Goal: Check status: Check status

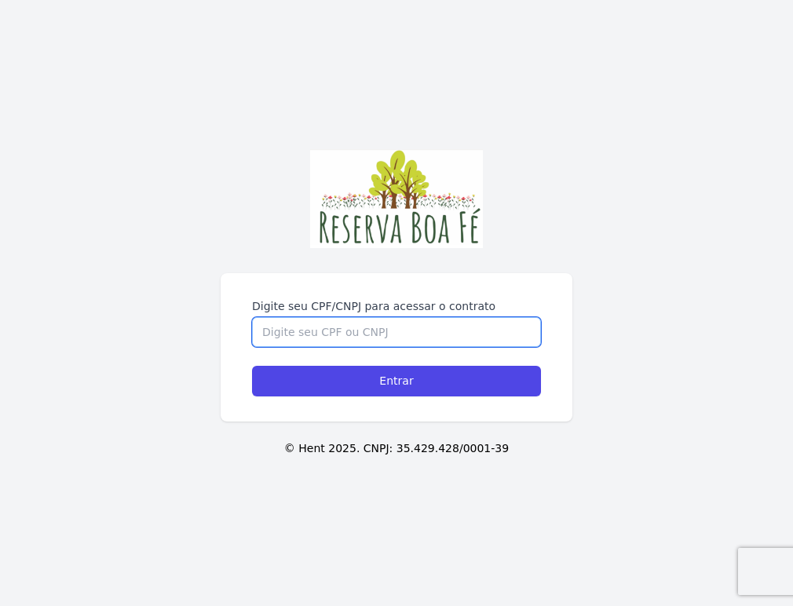
click at [472, 330] on input "Digite seu CPF/CNPJ para acessar o contrato" at bounding box center [396, 332] width 289 height 30
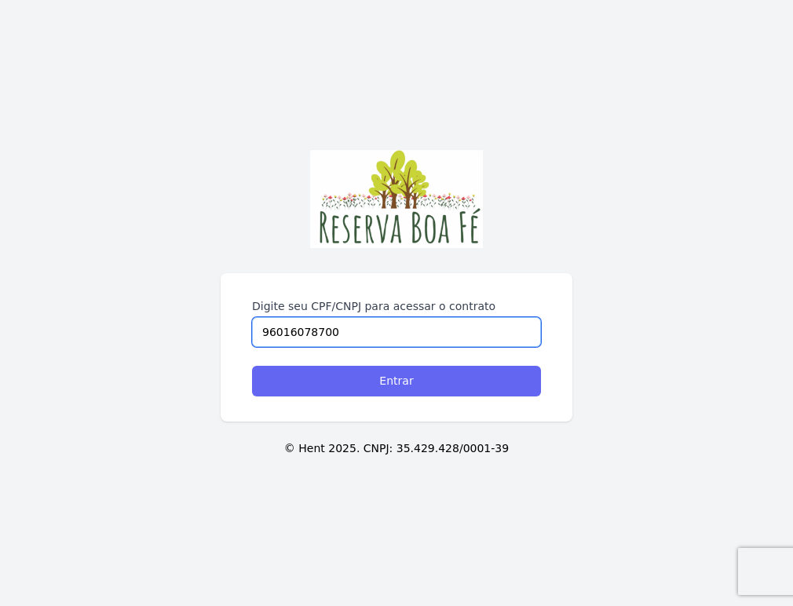
type input "96016078700"
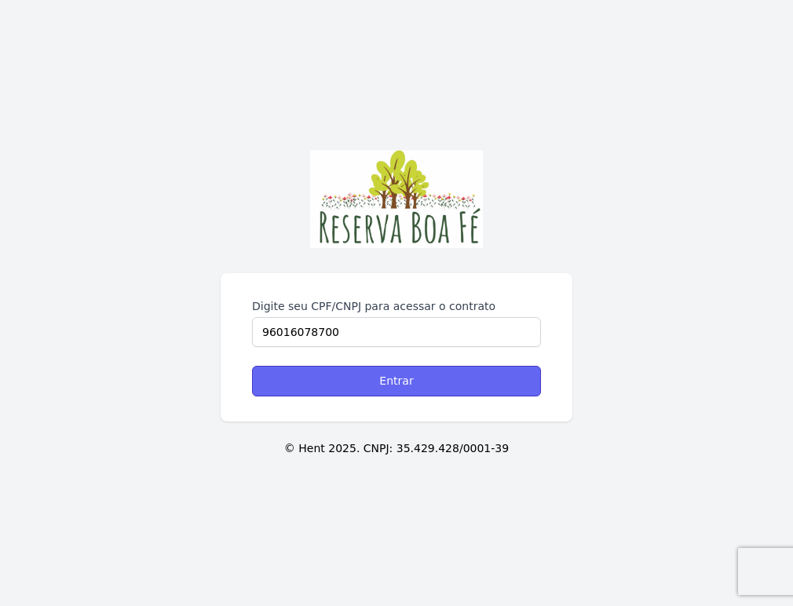
click at [433, 385] on input "Entrar" at bounding box center [396, 381] width 289 height 31
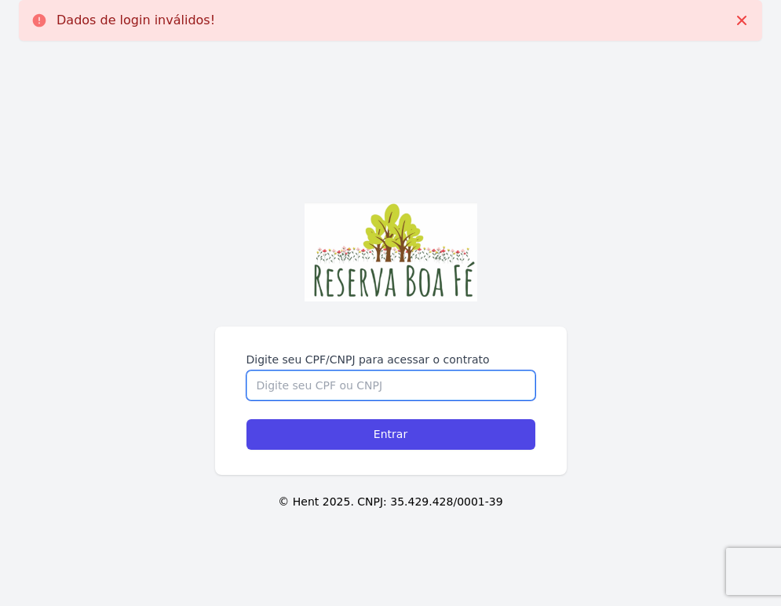
click at [307, 381] on input "Digite seu CPF/CNPJ para acessar o contrato" at bounding box center [390, 386] width 289 height 30
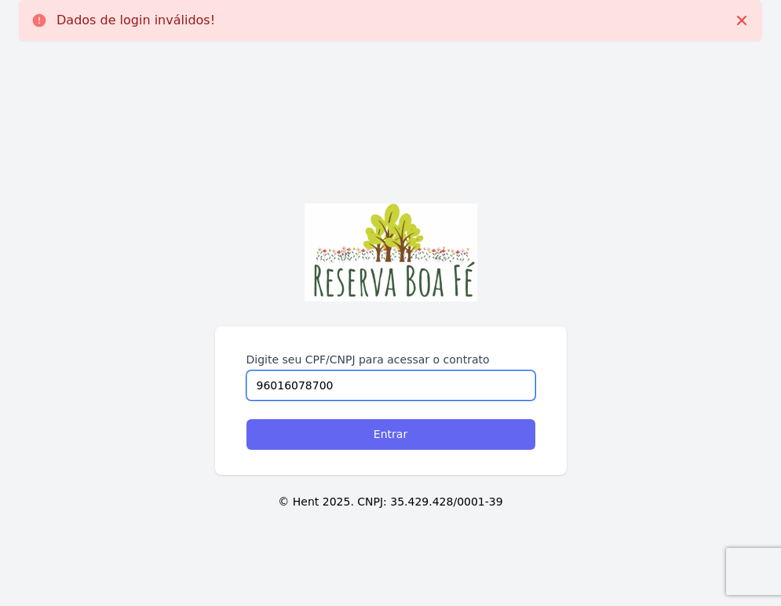
type input "96016078700"
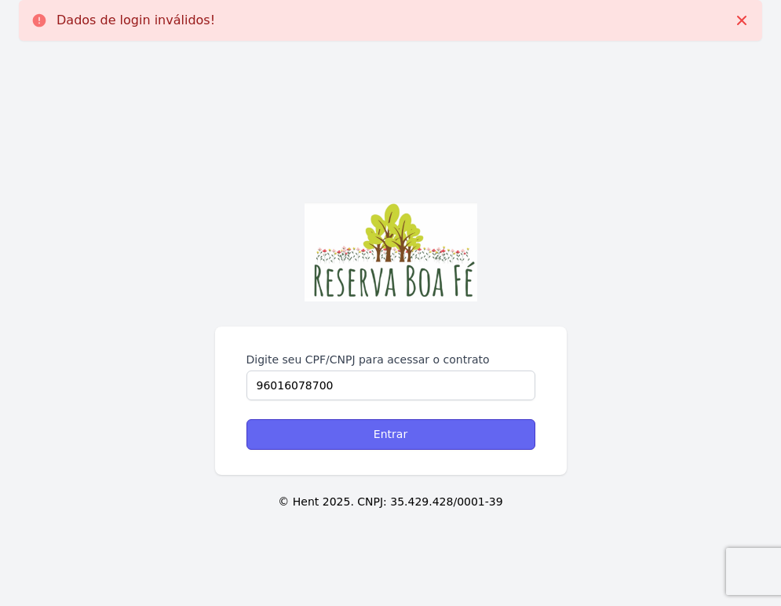
click at [413, 433] on input "Entrar" at bounding box center [390, 434] width 289 height 31
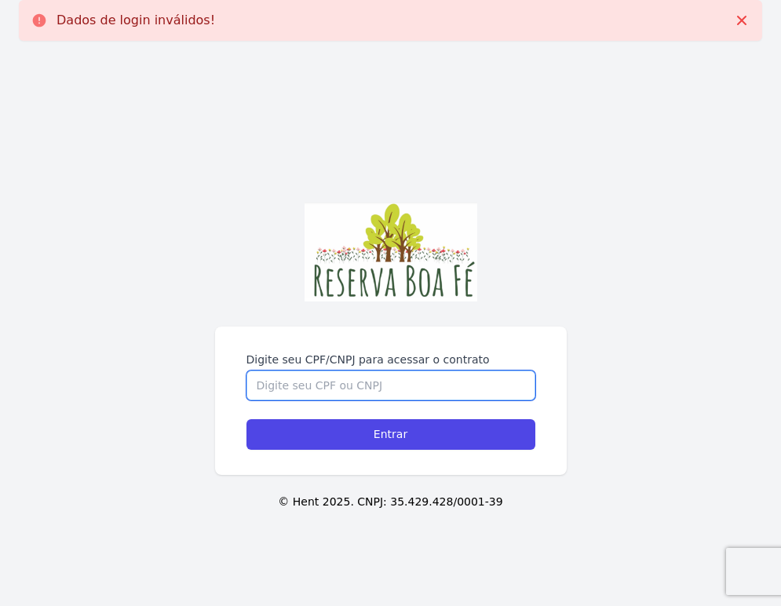
click at [370, 381] on input "Digite seu CPF/CNPJ para acessar o contrato" at bounding box center [390, 386] width 289 height 30
type input "960.160.787-00"
click at [246, 419] on input "Entrar" at bounding box center [390, 434] width 289 height 31
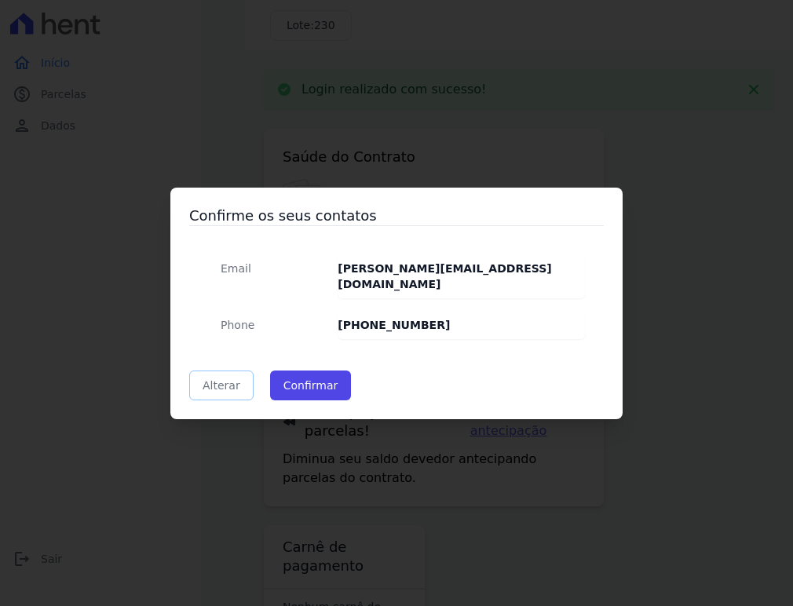
click at [221, 380] on link "Alterar" at bounding box center [221, 386] width 64 height 30
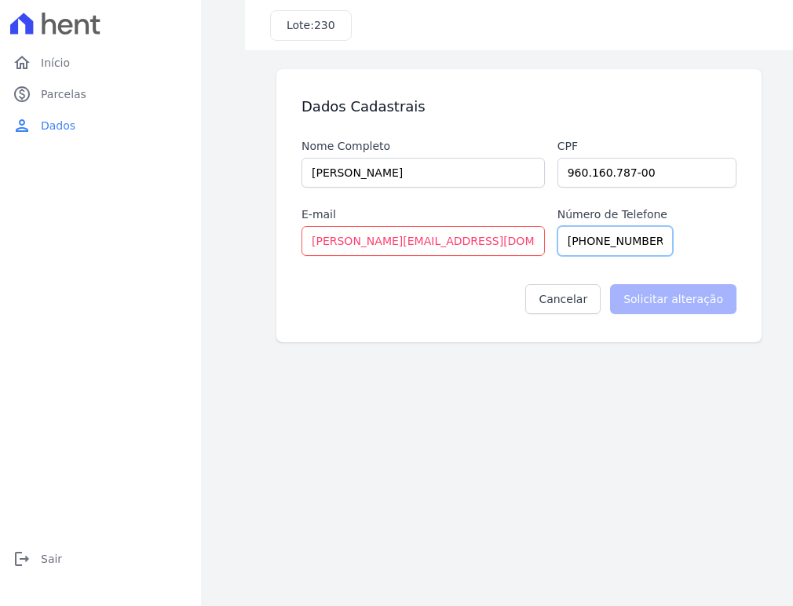
click at [658, 242] on input "[PHONE_NUMBER]" at bounding box center [614, 241] width 115 height 30
drag, startPoint x: 651, startPoint y: 240, endPoint x: 592, endPoint y: 239, distance: 58.9
click at [592, 239] on input "[PHONE_NUMBER]" at bounding box center [614, 241] width 115 height 30
type input "[PHONE_NUMBER]"
click at [685, 305] on input "Solicitar alteração" at bounding box center [673, 299] width 126 height 30
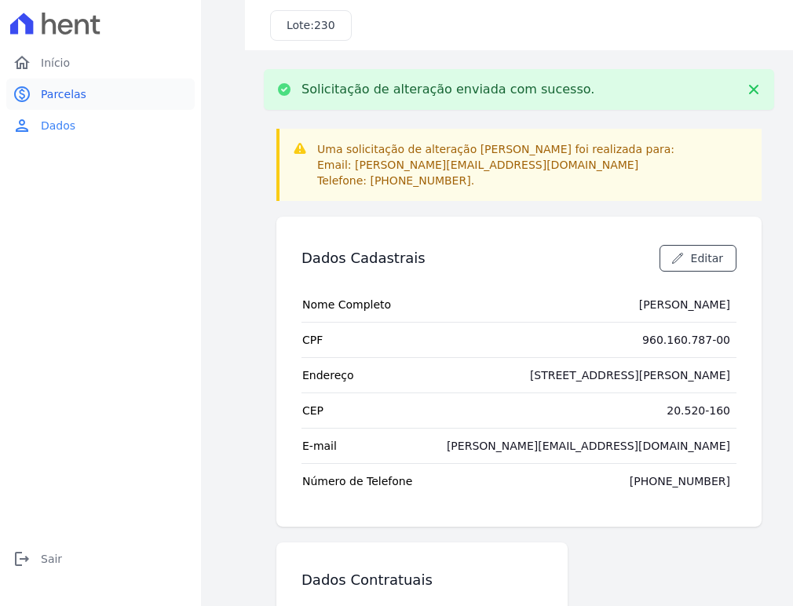
click at [57, 99] on span "Parcelas" at bounding box center [64, 94] width 46 height 16
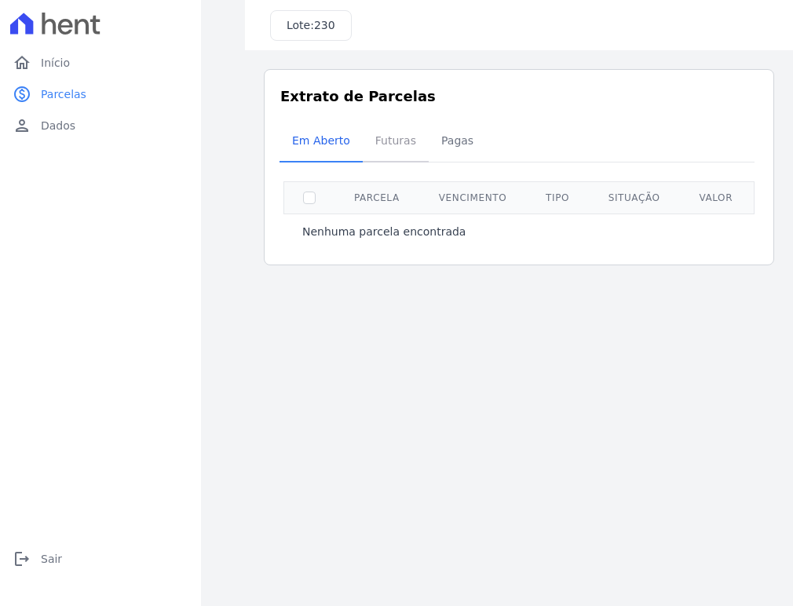
click at [378, 147] on span "Futuras" at bounding box center [396, 140] width 60 height 31
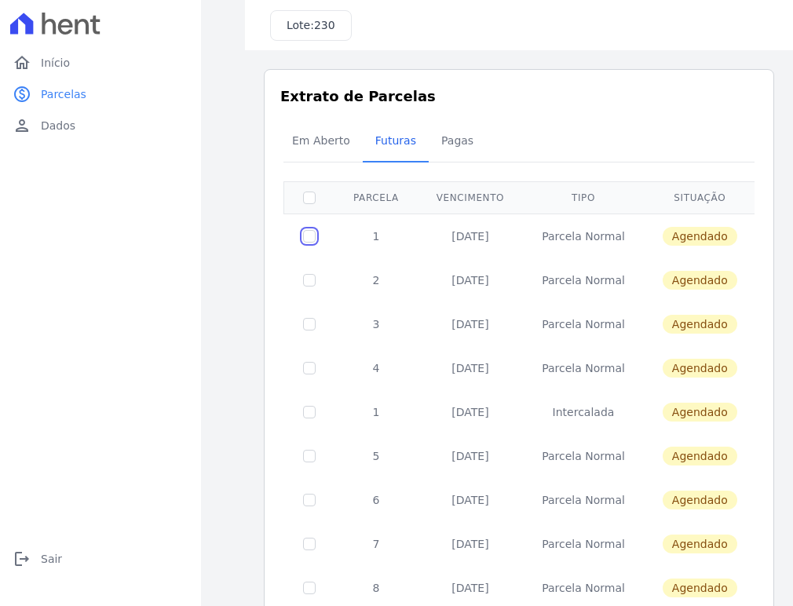
click at [305, 236] on input "checkbox" at bounding box center [309, 236] width 13 height 13
checkbox input "true"
click at [678, 239] on span "Agendado" at bounding box center [700, 236] width 75 height 19
click at [440, 137] on span "Pagas" at bounding box center [457, 140] width 51 height 31
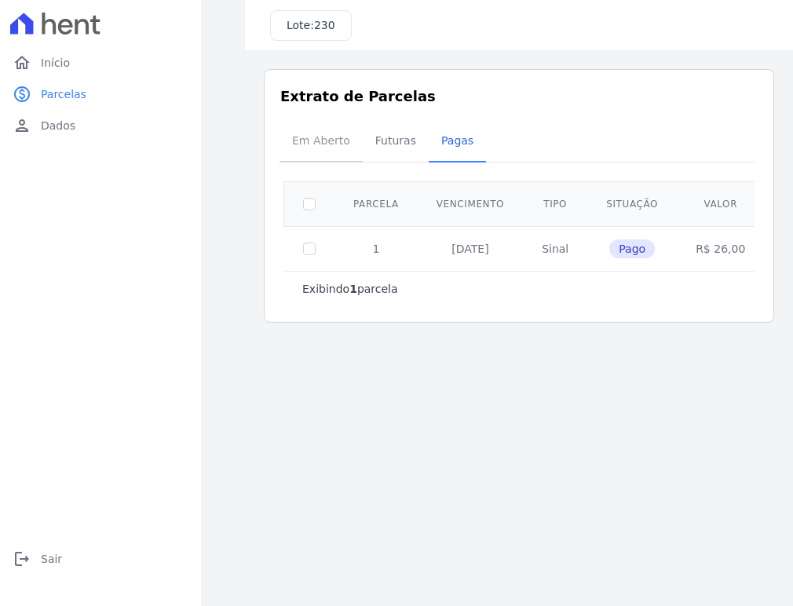
click at [327, 144] on span "Em Aberto" at bounding box center [321, 140] width 77 height 31
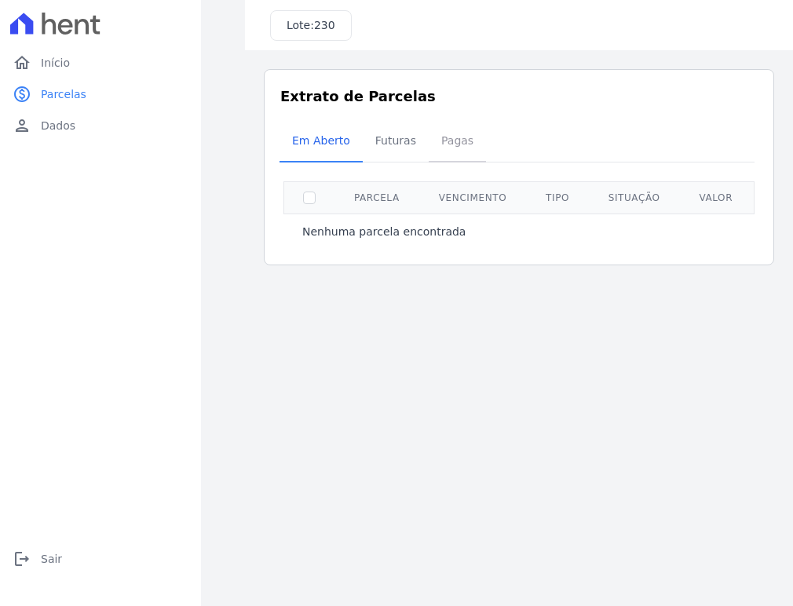
click at [438, 141] on span "Pagas" at bounding box center [457, 140] width 51 height 31
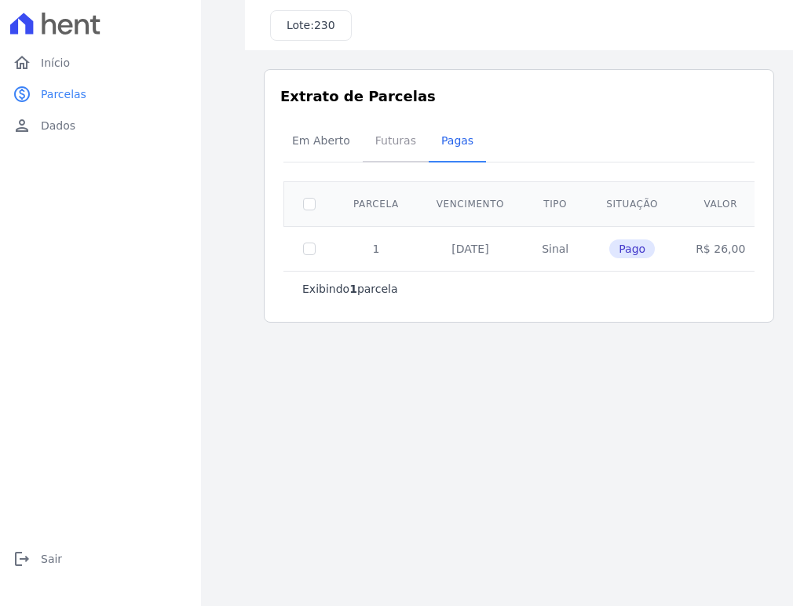
click at [398, 141] on span "Futuras" at bounding box center [396, 140] width 60 height 31
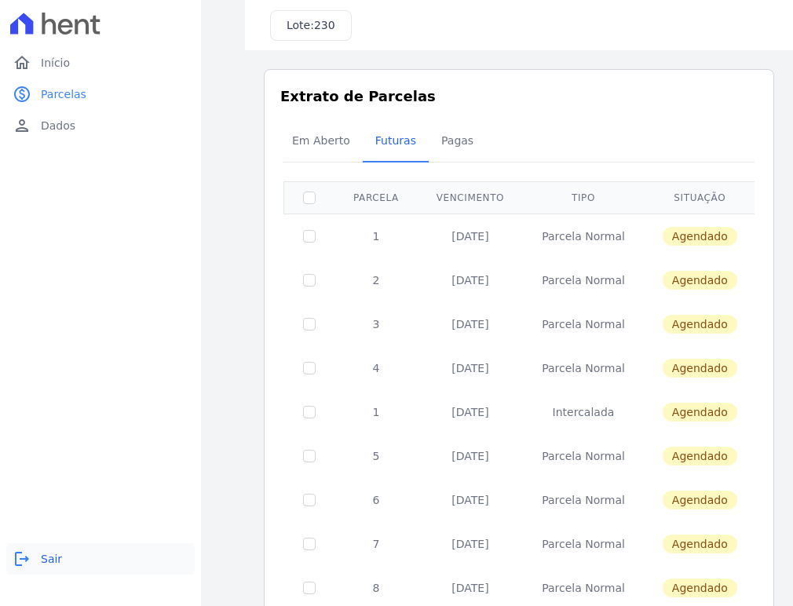
click at [38, 553] on link "logout Sair" at bounding box center [100, 558] width 188 height 31
